Goal: Task Accomplishment & Management: Complete application form

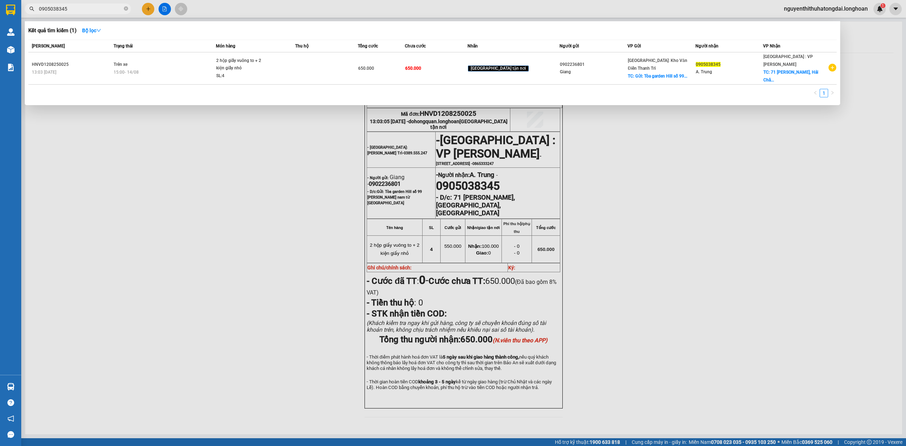
click at [107, 12] on input "0905038345" at bounding box center [81, 9] width 84 height 8
click at [105, 12] on input "0905038345" at bounding box center [81, 9] width 84 height 8
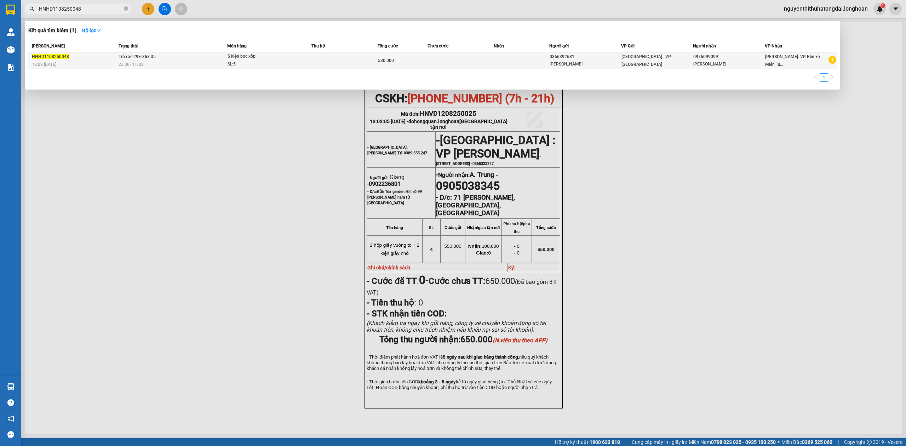
click at [209, 63] on div "23:00 [DATE]" at bounding box center [173, 65] width 108 height 8
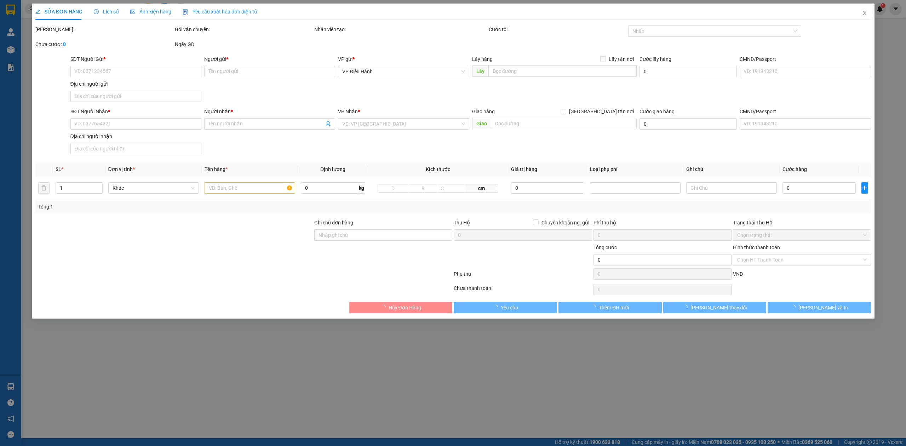
click at [109, 16] on div "Lịch sử" at bounding box center [106, 12] width 25 height 16
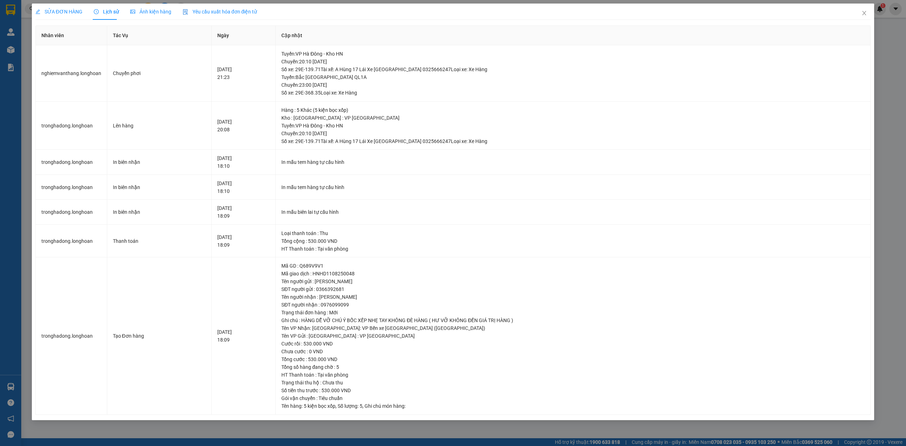
click at [108, 12] on span "Lịch sử" at bounding box center [106, 12] width 25 height 6
click at [109, 13] on span "Lịch sử" at bounding box center [106, 12] width 25 height 6
click at [47, 8] on div "SỬA ĐƠN HÀNG" at bounding box center [58, 12] width 47 height 8
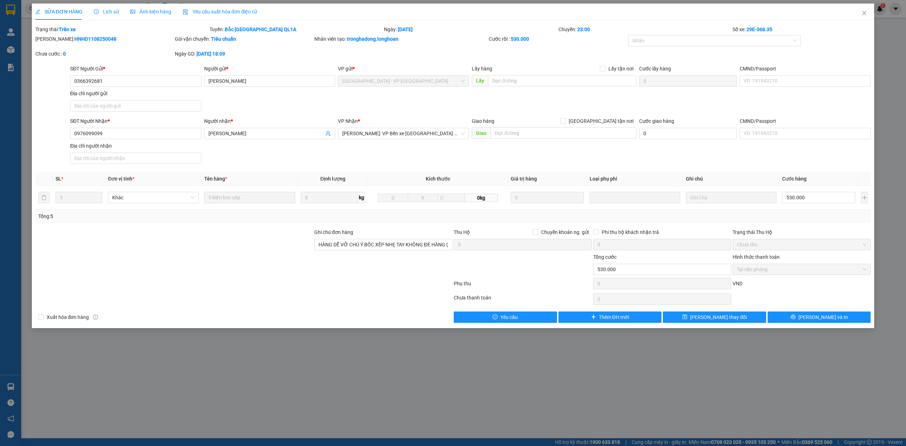
click at [109, 5] on div "Lịch sử" at bounding box center [106, 12] width 25 height 16
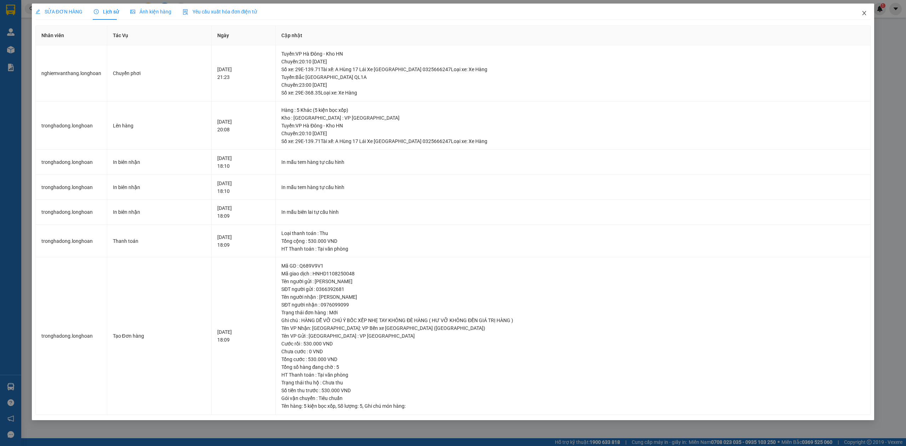
click at [867, 14] on icon "close" at bounding box center [865, 13] width 6 height 6
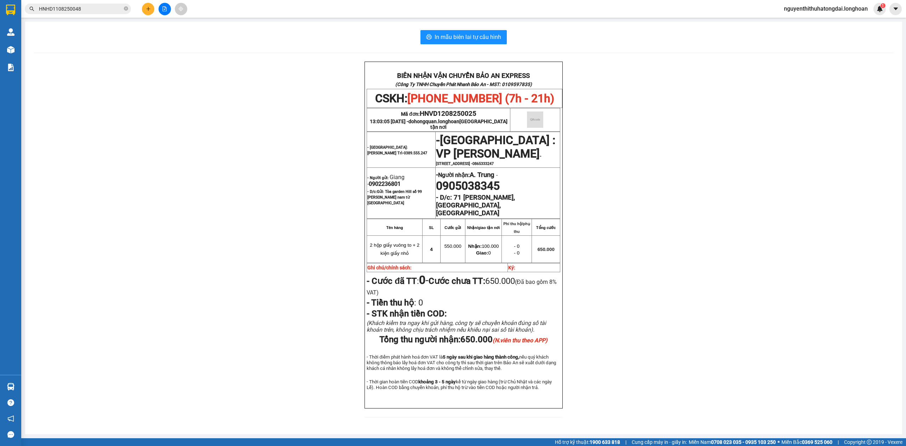
click at [81, 10] on input "HNHD1108250048" at bounding box center [81, 9] width 84 height 8
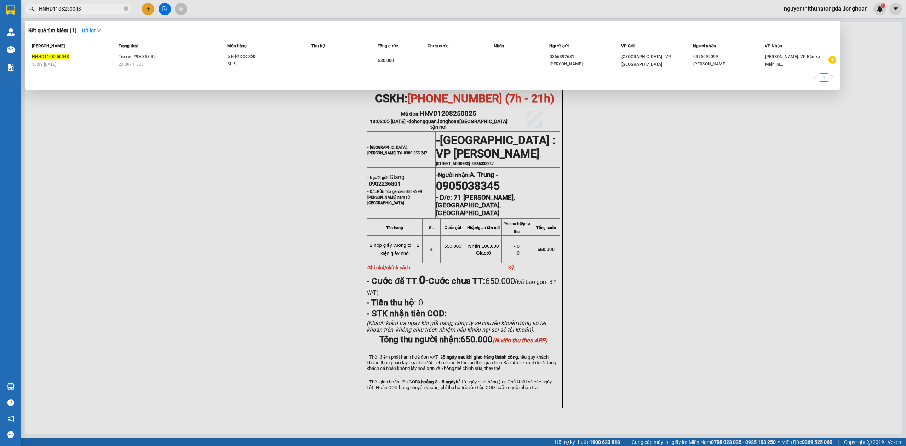
click at [80, 10] on input "HNHD1108250048" at bounding box center [81, 9] width 84 height 8
paste input "0977791535"
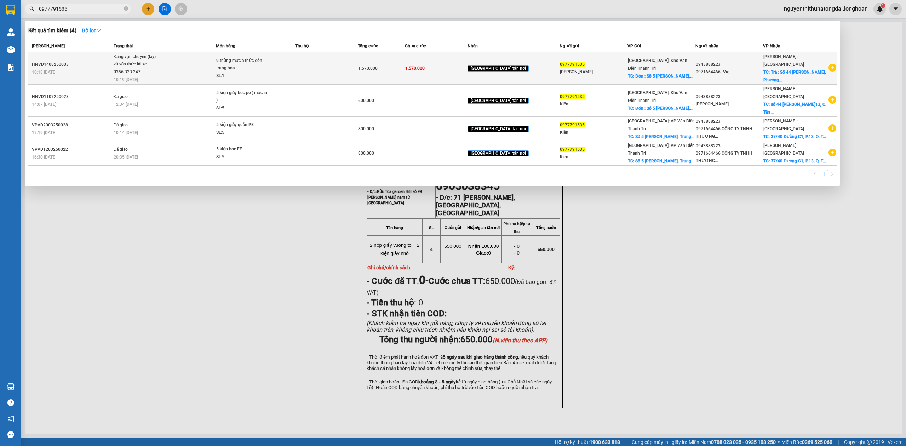
type input "0977791535"
click at [262, 67] on div "9 thùng mực a thức đón trung hòa" at bounding box center [242, 64] width 53 height 15
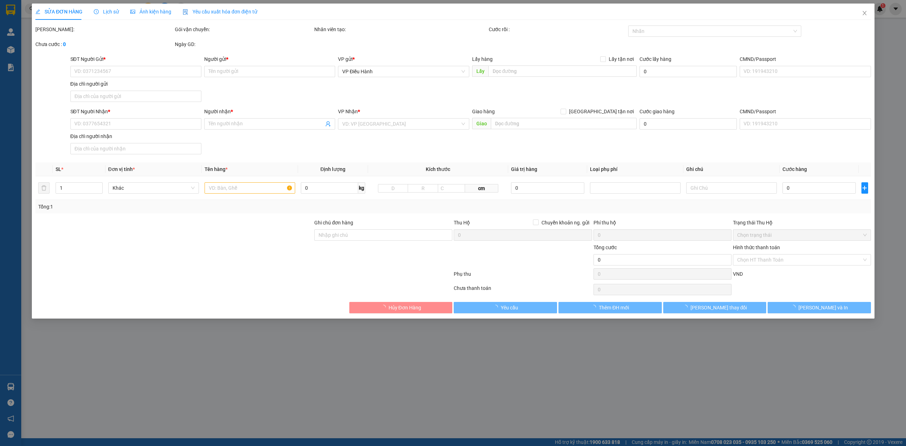
type input "0977791535"
type input "[PERSON_NAME]"
checkbox input "true"
type input "Đón : [STREET_ADDRESS][PERSON_NAME]"
type input "0943888223"
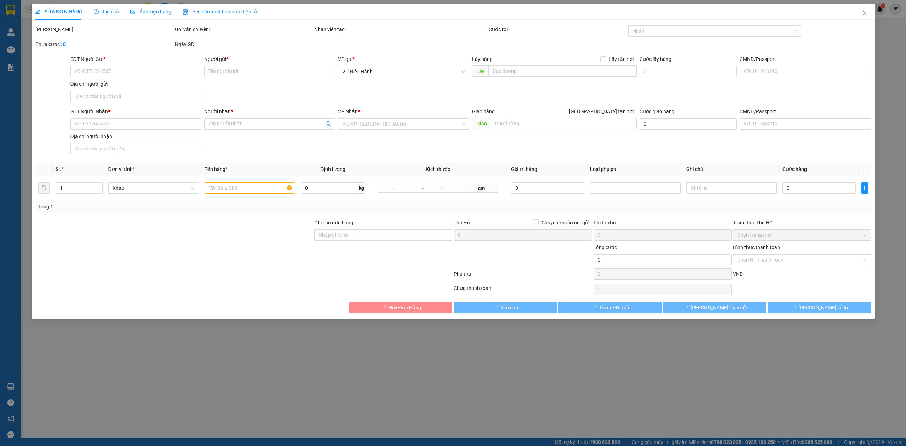
type input "0971664466 -Việt"
checkbox input "true"
type input "Trả : [STREET_ADDRESS][PERSON_NAME]"
type input "có VAT"
type input "1.570.000"
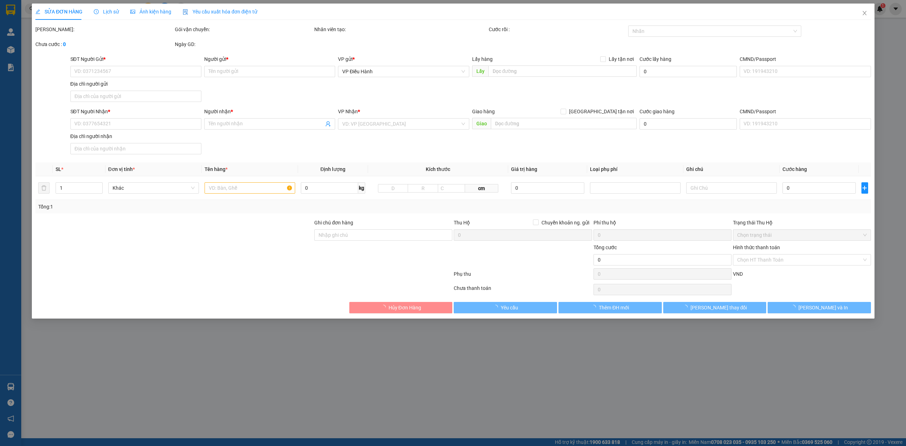
type input "1.570.000"
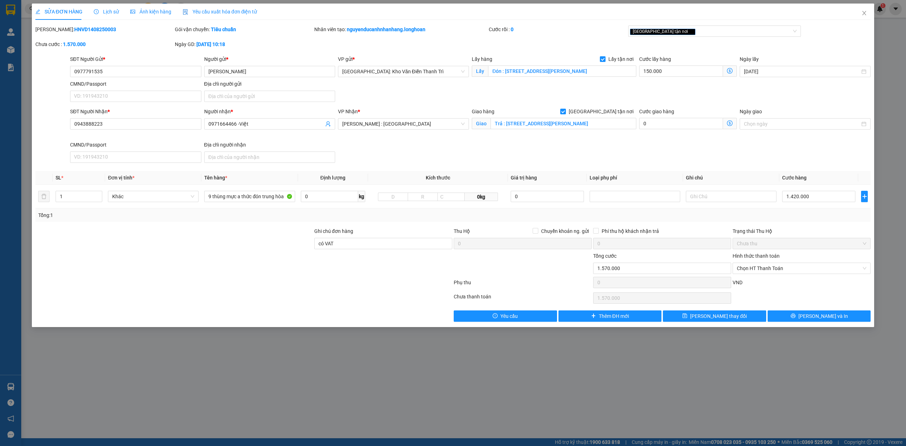
click at [110, 6] on div "Lịch sử" at bounding box center [106, 12] width 25 height 16
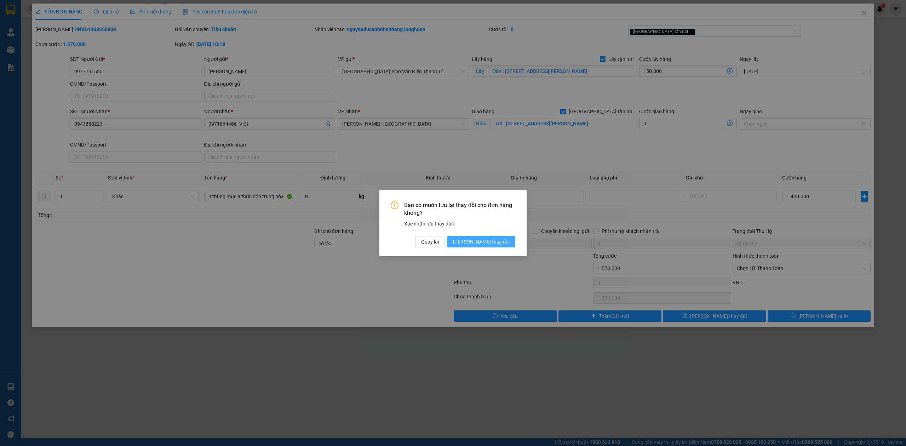
click at [491, 246] on button "[PERSON_NAME] thay đổi" at bounding box center [482, 241] width 68 height 11
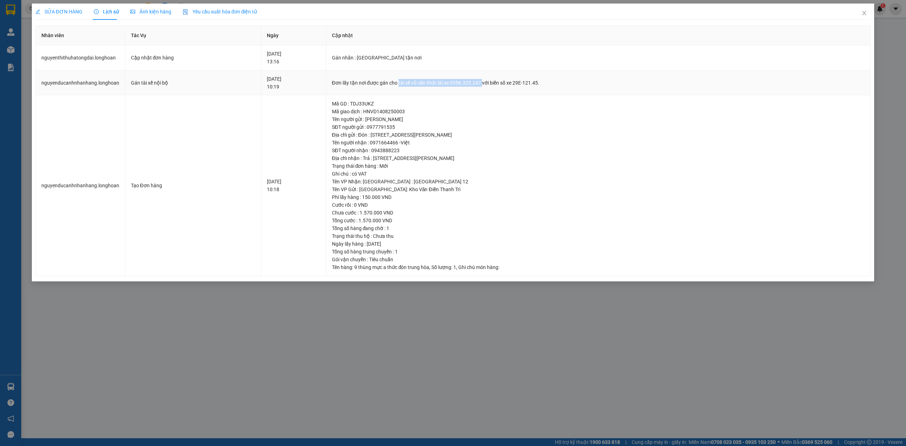
drag, startPoint x: 414, startPoint y: 82, endPoint x: 497, endPoint y: 89, distance: 83.5
click at [497, 89] on td "Đơn lấy tận nơi được gán cho tài xế vũ văn thức lái xe 0356.323.247 với biển số…" at bounding box center [598, 82] width 545 height 25
copy div "tài xế vũ văn thức lái xe 0356.323.247"
click at [866, 11] on icon "close" at bounding box center [865, 13] width 6 height 6
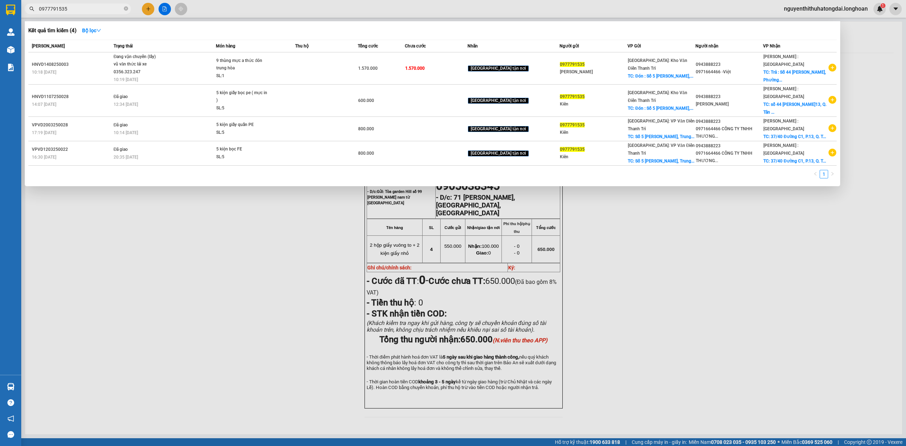
click at [65, 11] on input "0977791535" at bounding box center [81, 9] width 84 height 8
paste input "HNHD1108250048"
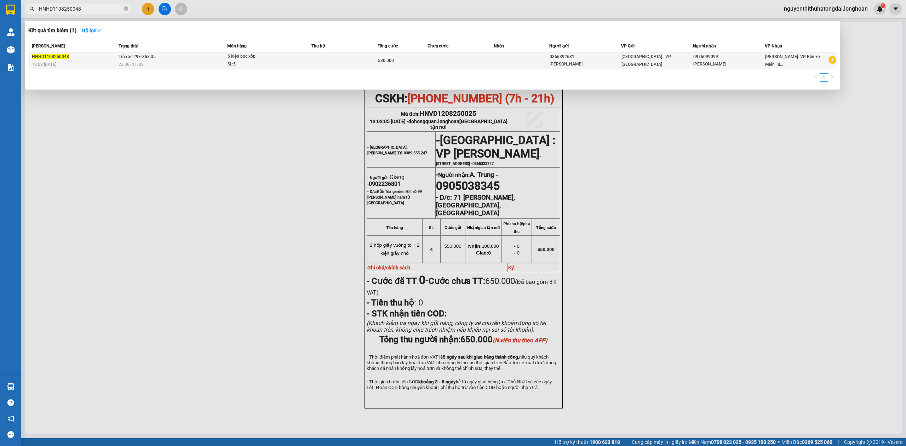
type input "HNHD1108250048"
click at [264, 61] on div "SL: 5" at bounding box center [254, 65] width 53 height 8
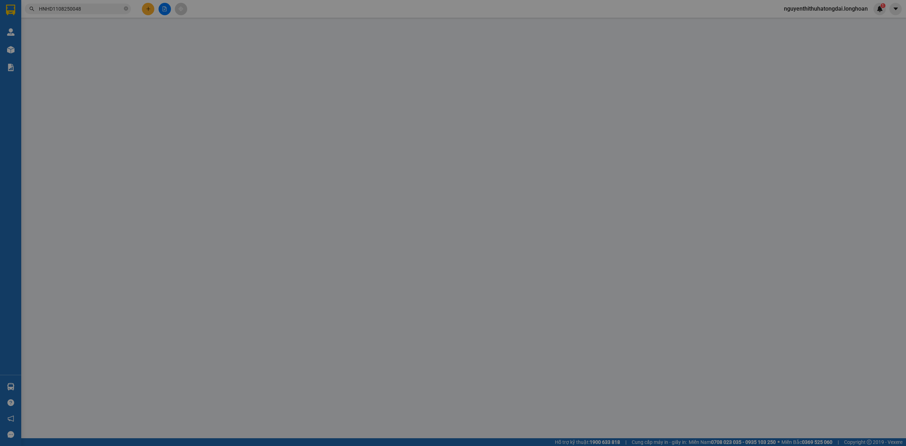
type input "0366392681"
type input "[PERSON_NAME]"
type input "0976099099"
type input "[PERSON_NAME]"
type input "HÀNG DỄ VỠ CHÚ Ý BỐC XẾP NHẸ TAY KHÔNG ĐÈ HÀNG ( HƯ VỠ KHÔNG ĐỀN GIÁ TRỊ HÀNG )"
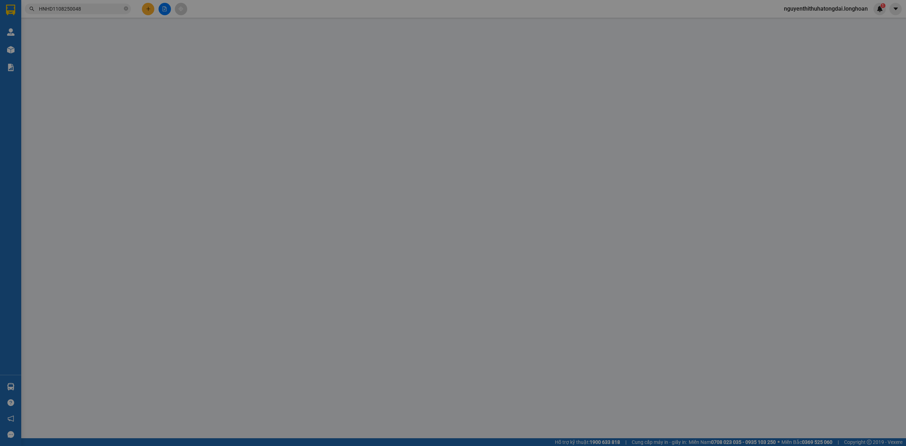
type input "530.000"
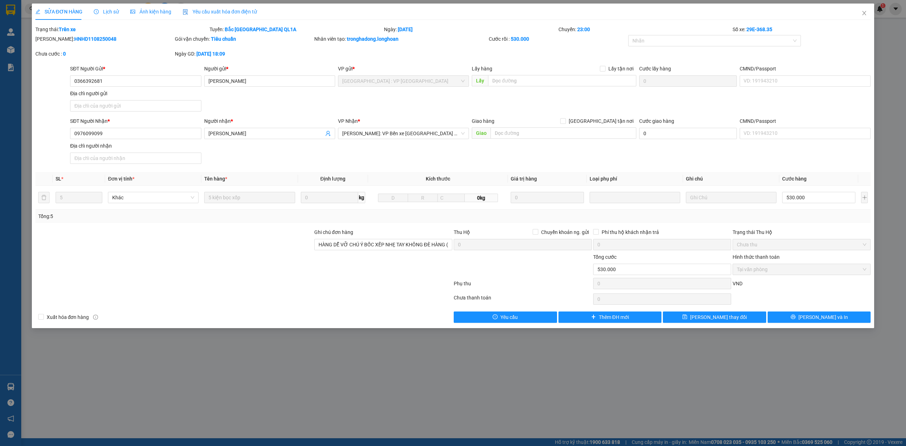
click at [100, 11] on span "Lịch sử" at bounding box center [106, 12] width 25 height 6
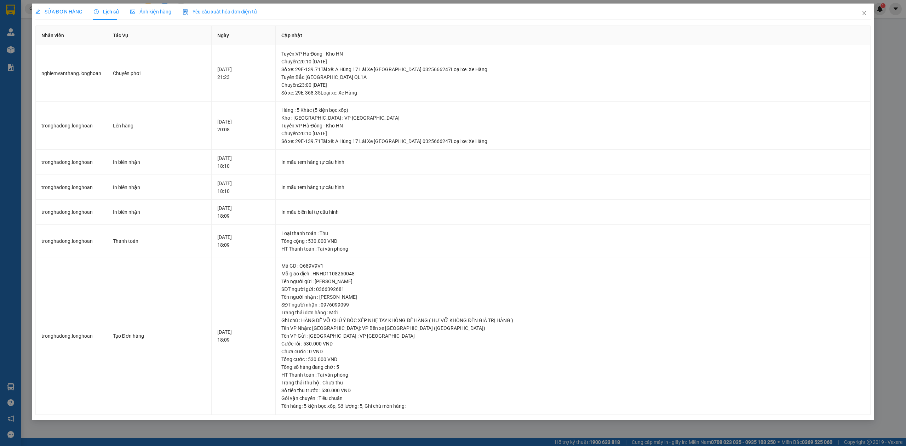
click at [67, 14] on span "SỬA ĐƠN HÀNG" at bounding box center [58, 12] width 47 height 6
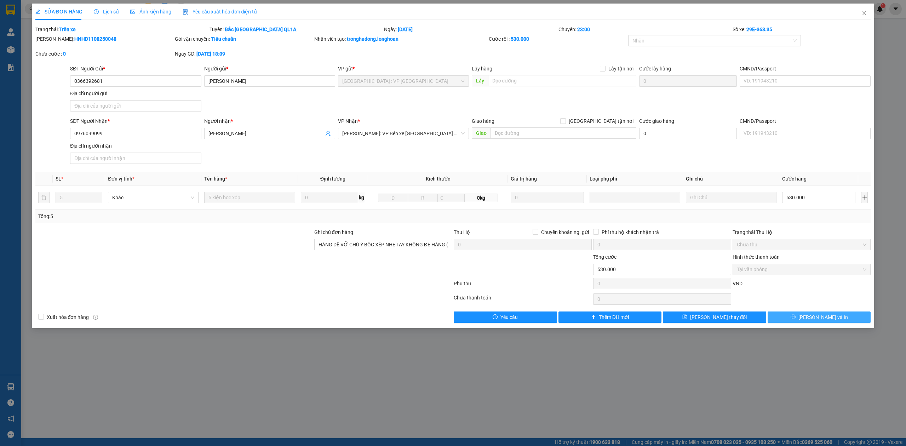
click at [829, 319] on span "[PERSON_NAME] và In" at bounding box center [824, 317] width 50 height 8
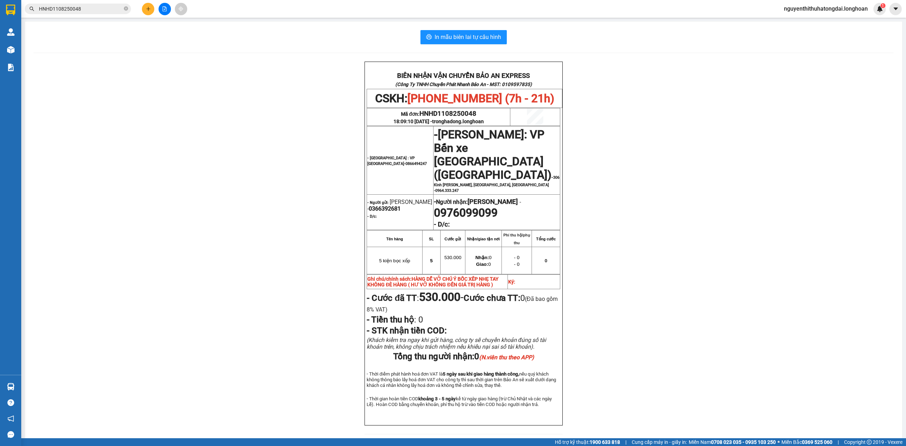
click at [79, 9] on input "HNHD1108250048" at bounding box center [81, 9] width 84 height 8
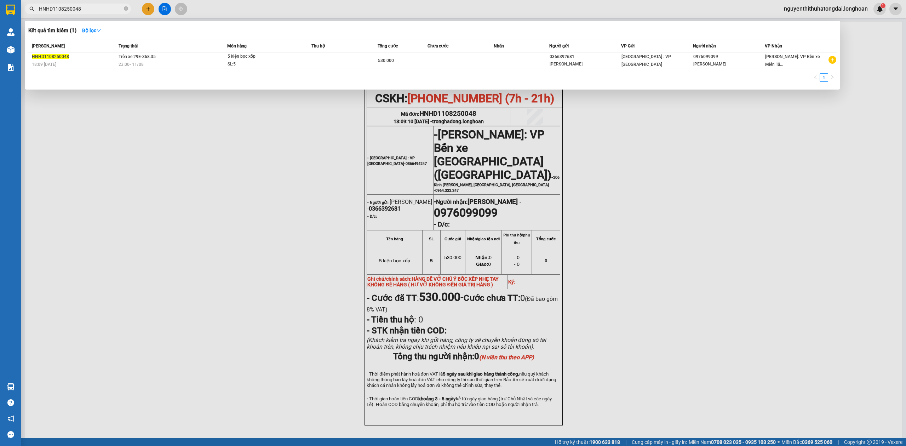
click at [79, 9] on input "HNHD1108250048" at bounding box center [81, 9] width 84 height 8
paste input "0906322866"
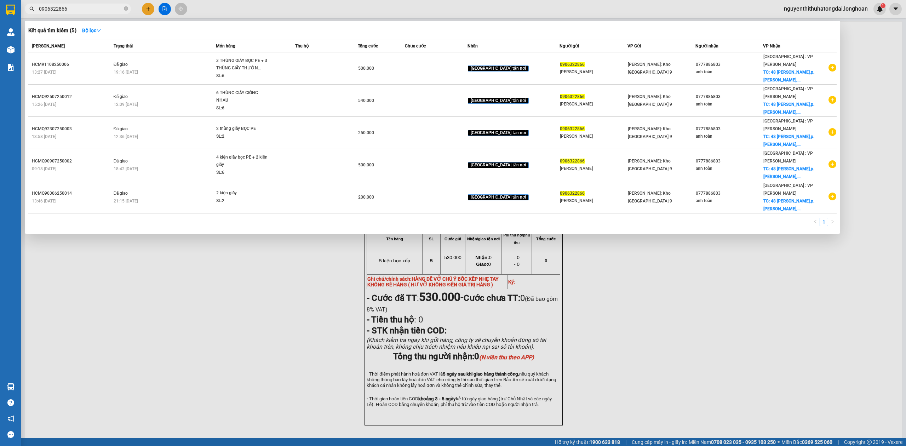
click at [52, 6] on input "0906322866" at bounding box center [81, 9] width 84 height 8
paste input "343292699"
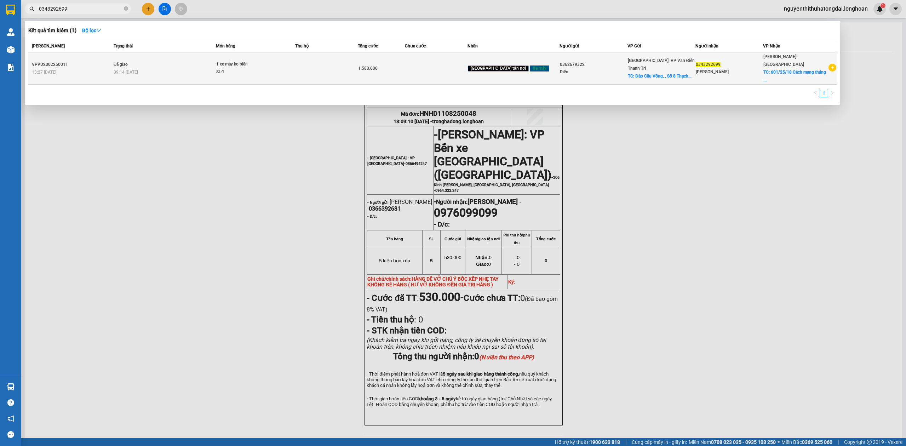
type input "0343292699"
click at [243, 61] on div "1 xe máy ko biển" at bounding box center [242, 65] width 53 height 8
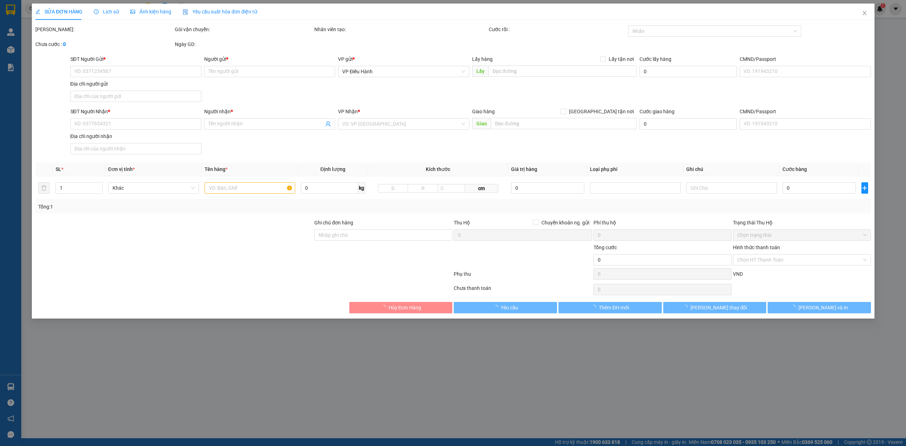
type input "0362679322"
type input "Diễn"
checkbox input "true"
type input "[GEOGRAPHIC_DATA], , [STREET_ADDRESS]"
type input "200.000"
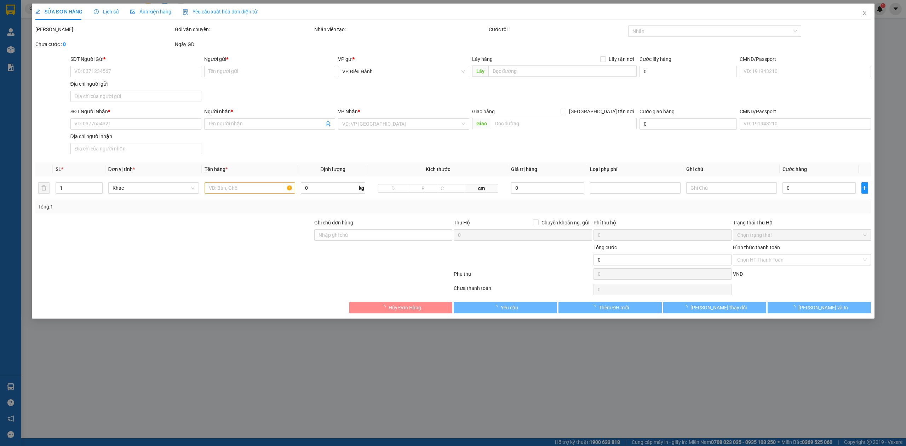
type input "0343292699"
type input "[PERSON_NAME]"
checkbox input "true"
type input "[STREET_ADDRESS]"
type input "ko chìa khóa, ko đăng ký"
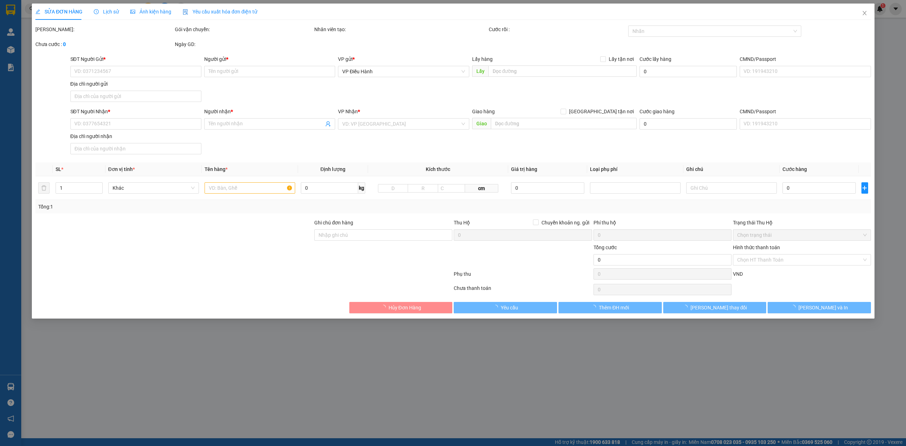
type input "1.580.000"
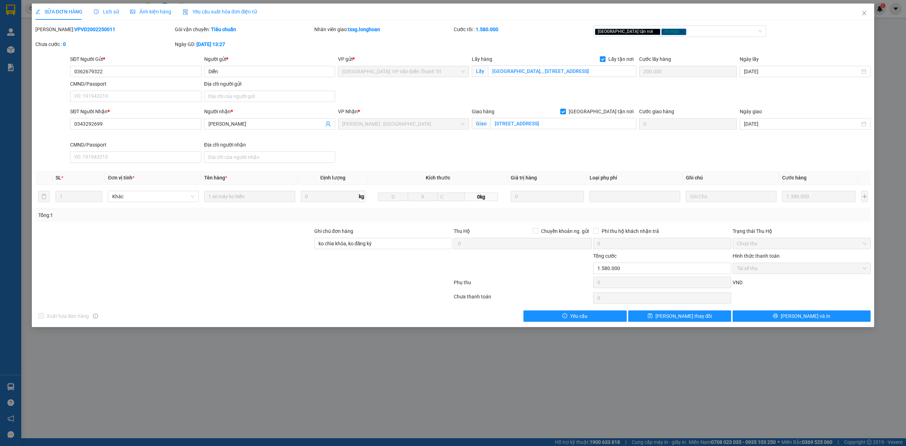
click at [723, 370] on div "SỬA ĐƠN HÀNG Lịch sử Ảnh kiện hàng Yêu cầu xuất hóa đơn điện tử Total Paid Fee …" at bounding box center [453, 223] width 906 height 446
click at [866, 14] on icon "close" at bounding box center [865, 13] width 6 height 6
